Goal: Check status: Check status

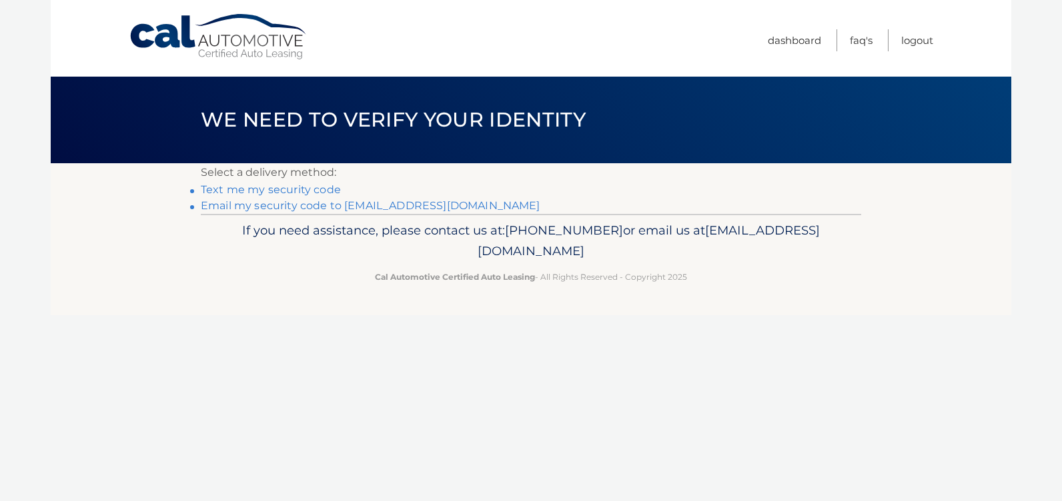
click at [305, 203] on link "Email my security code to s*******@rochester.rr.com" at bounding box center [370, 205] width 339 height 13
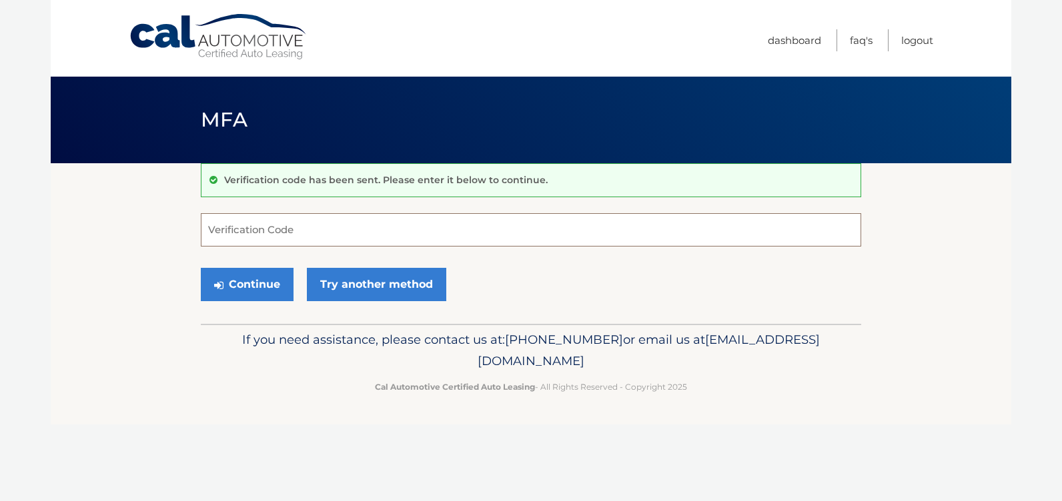
click at [329, 226] on input "Verification Code" at bounding box center [531, 229] width 660 height 33
type input "345116"
click at [248, 289] on button "Continue" at bounding box center [247, 284] width 93 height 33
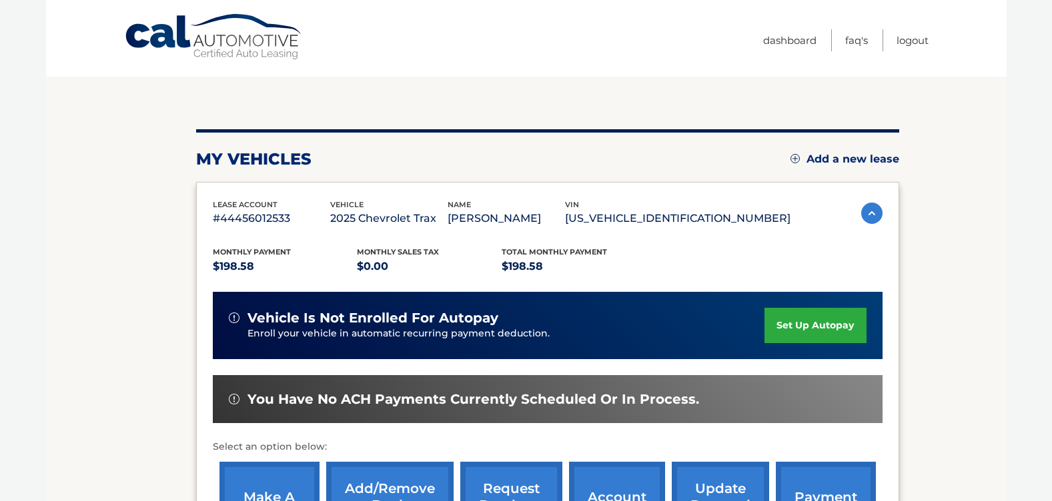
scroll to position [200, 0]
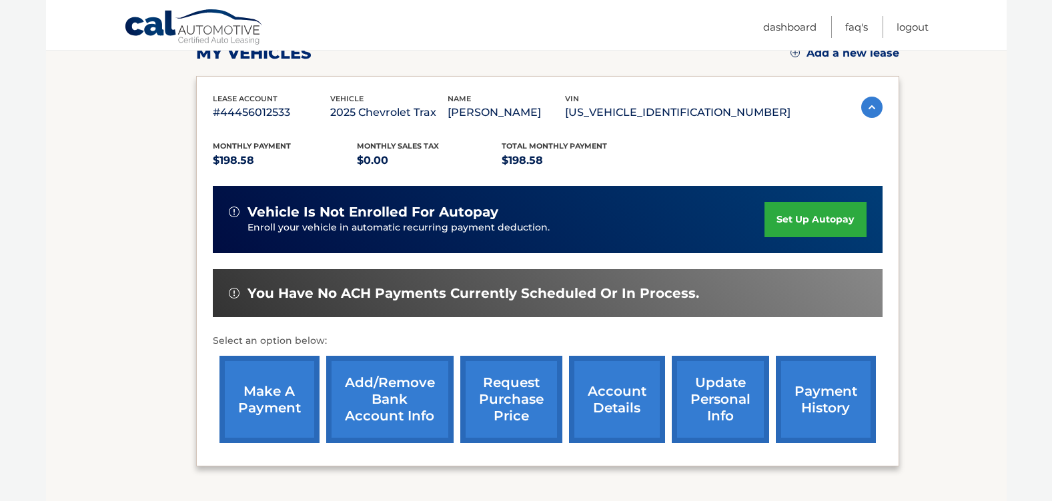
click at [828, 390] on link "payment history" at bounding box center [826, 399] width 100 height 87
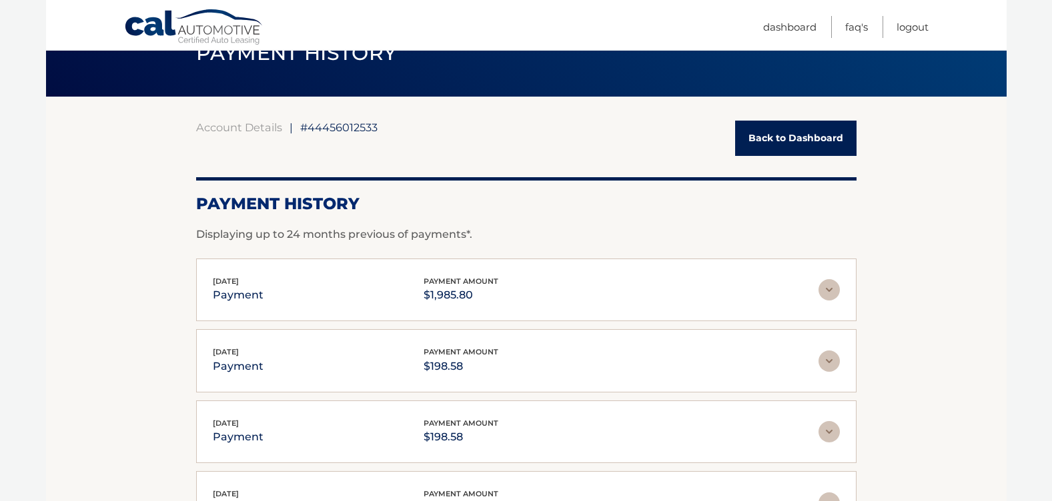
scroll to position [133, 0]
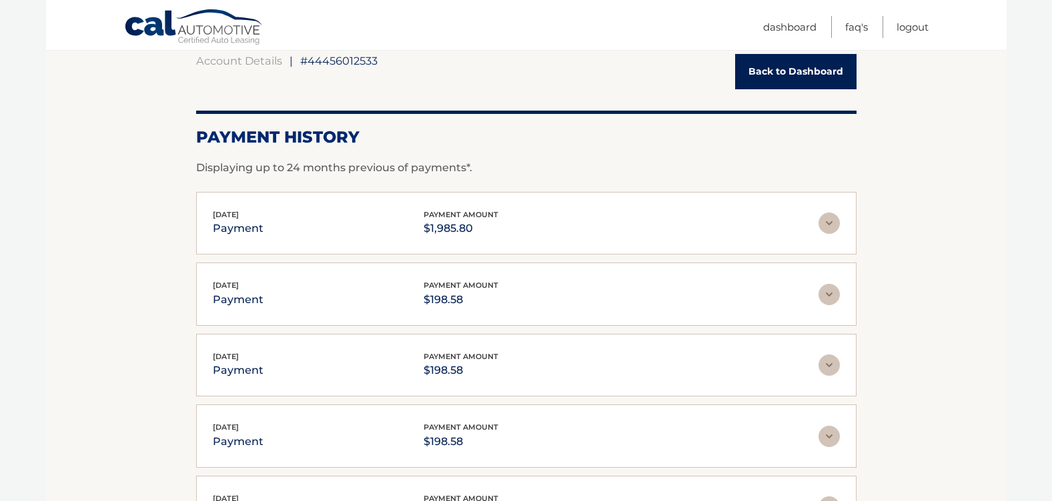
click at [824, 227] on img at bounding box center [828, 223] width 21 height 21
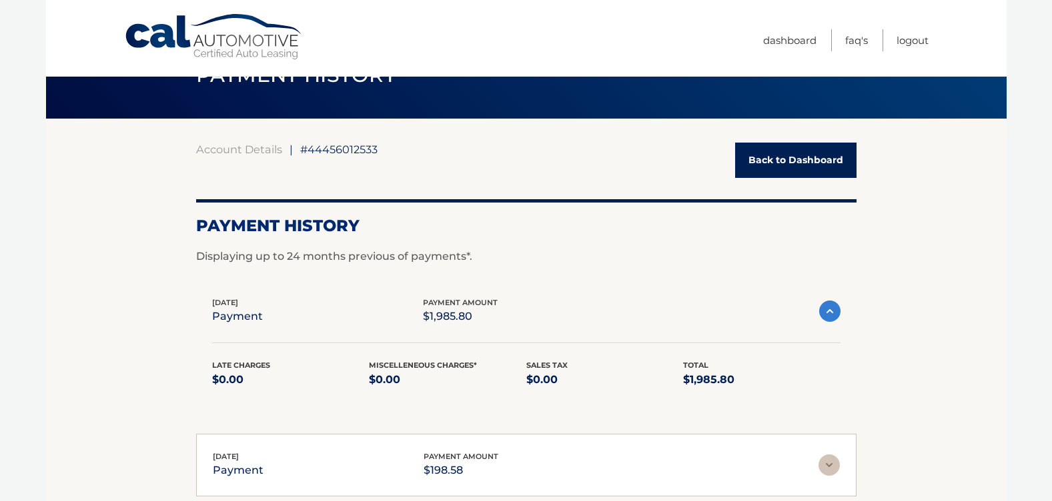
scroll to position [0, 0]
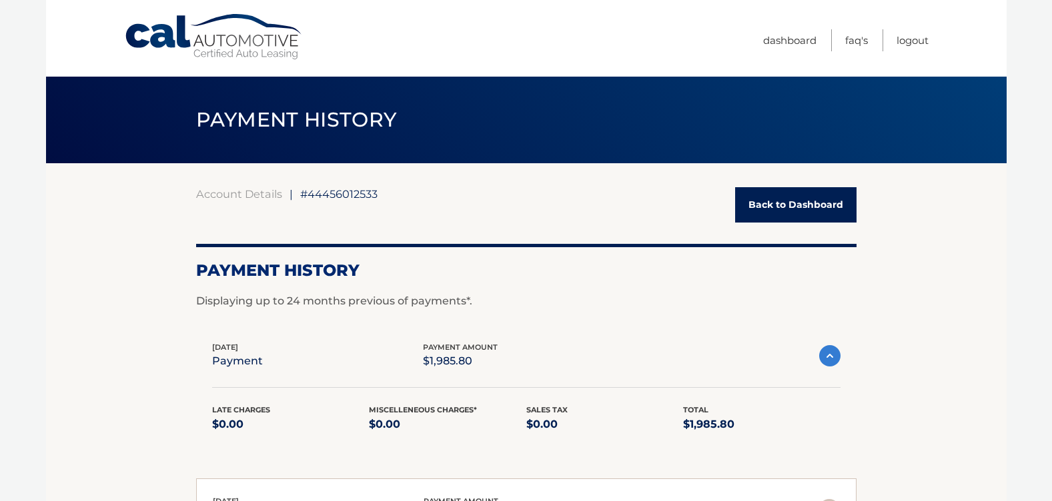
click at [776, 205] on link "Back to Dashboard" at bounding box center [795, 204] width 121 height 35
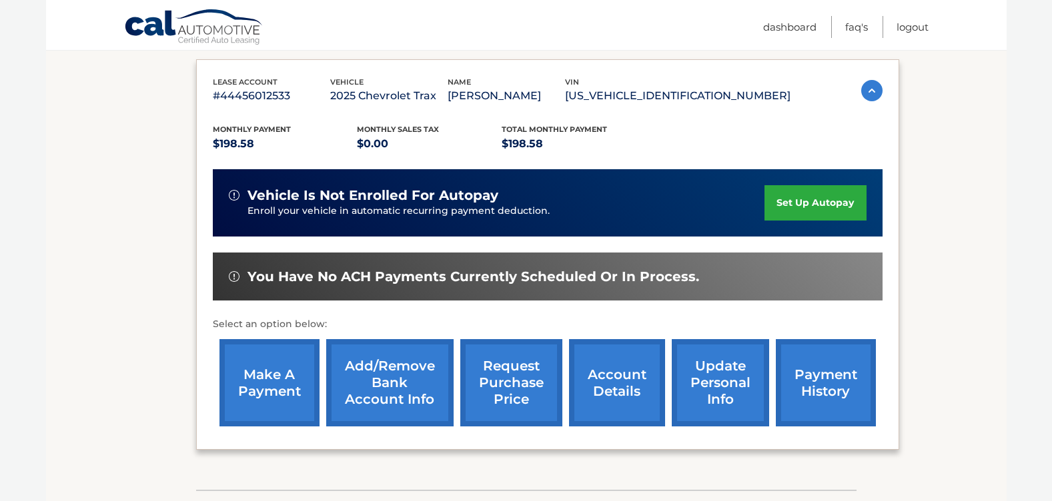
scroll to position [267, 0]
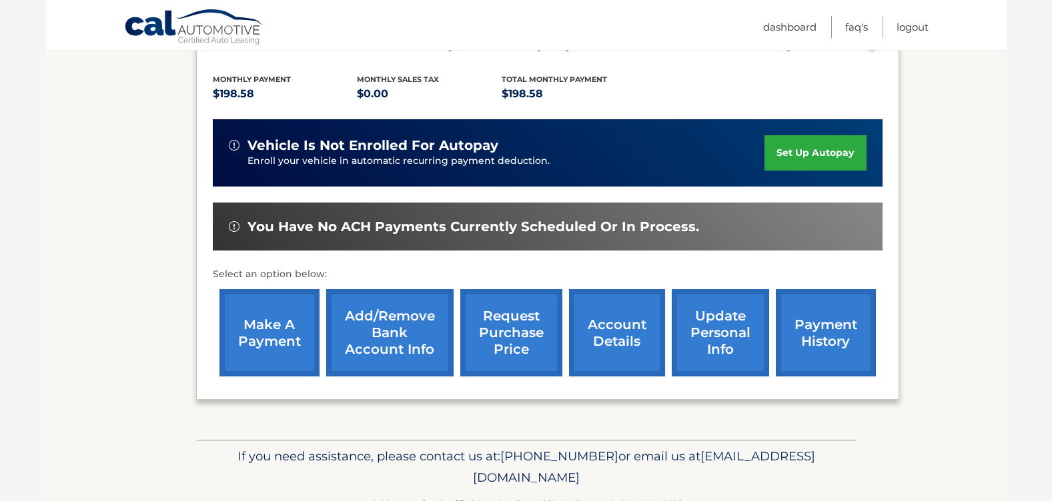
click at [629, 339] on link "account details" at bounding box center [617, 332] width 96 height 87
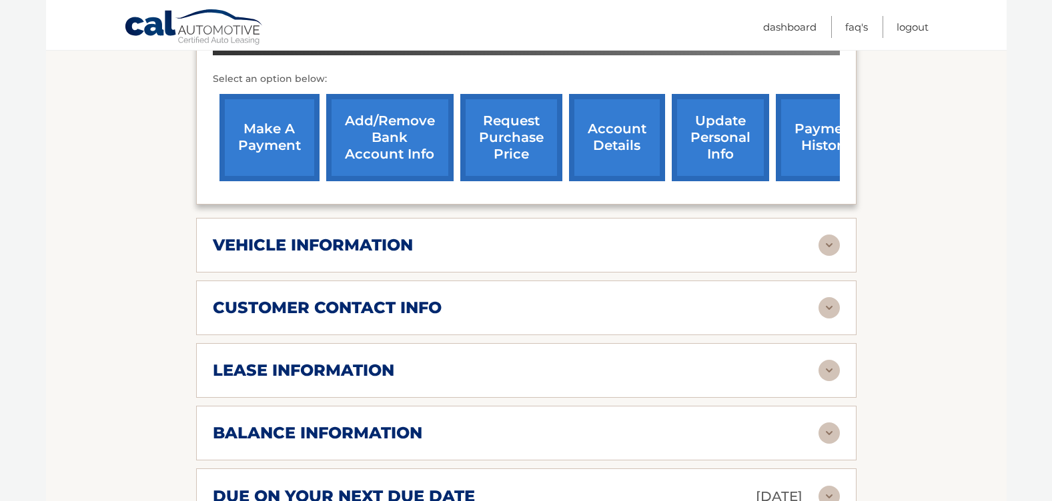
scroll to position [600, 0]
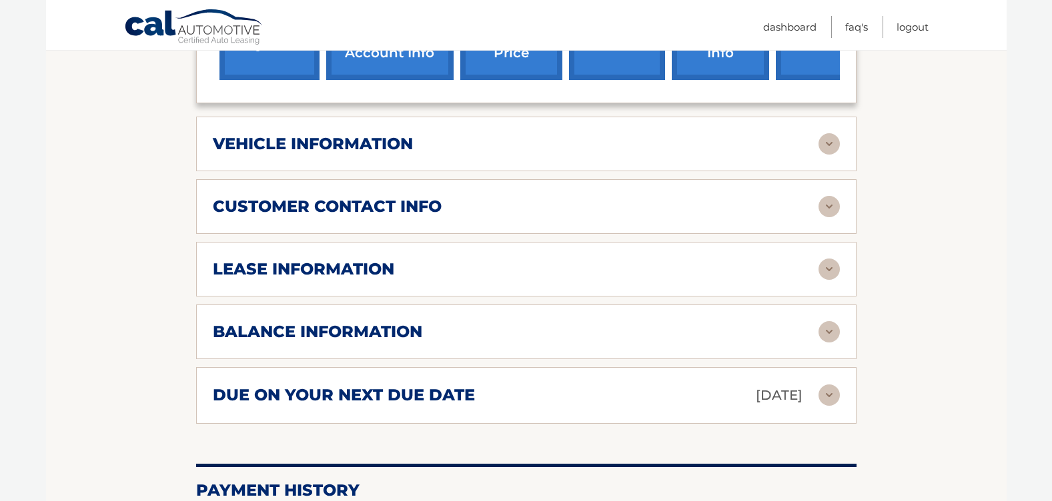
click at [826, 321] on img at bounding box center [828, 331] width 21 height 21
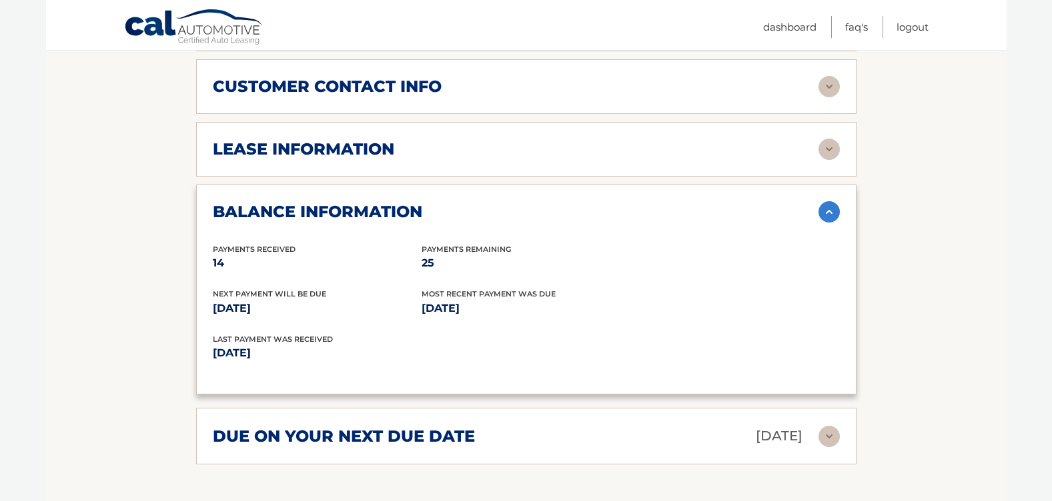
scroll to position [733, 0]
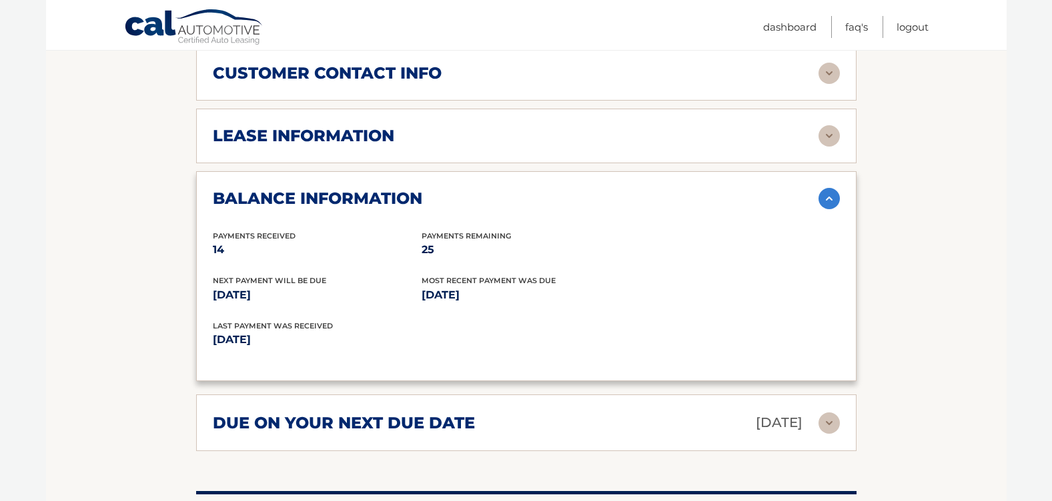
click at [829, 413] on img at bounding box center [828, 423] width 21 height 21
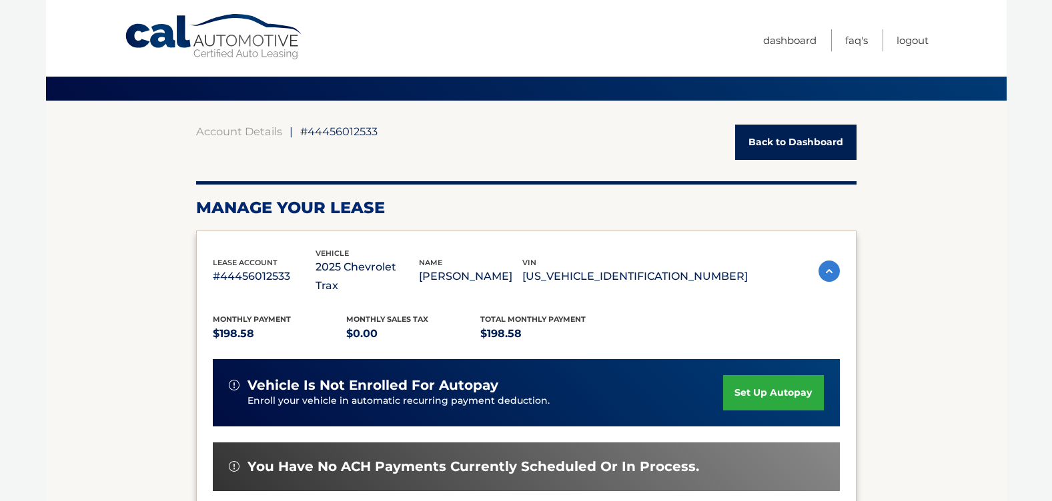
scroll to position [0, 0]
